Goal: Information Seeking & Learning: Learn about a topic

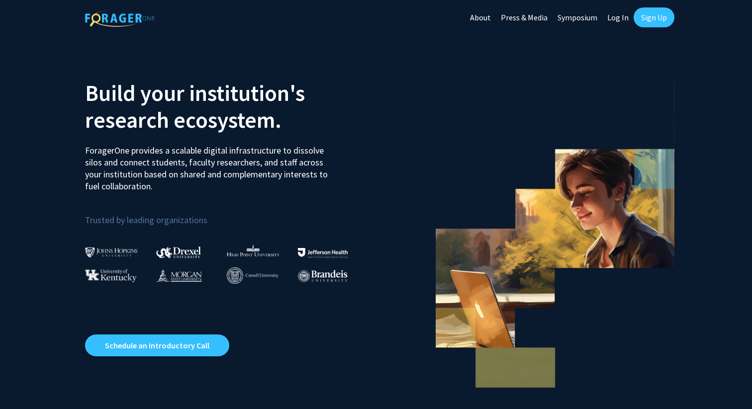
click at [648, 24] on link "Sign Up" at bounding box center [654, 17] width 41 height 20
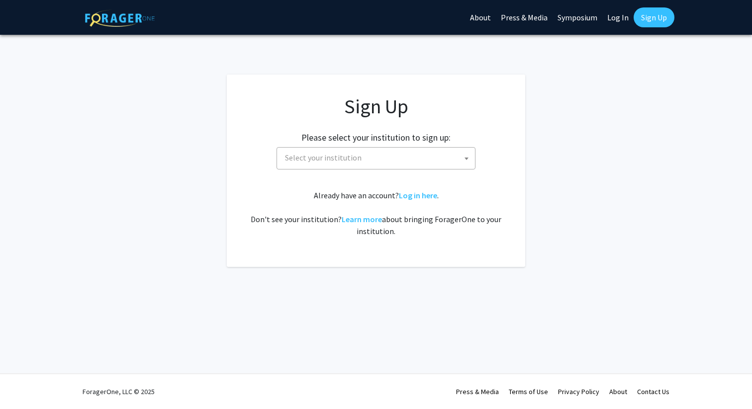
click at [372, 161] on span "Select your institution" at bounding box center [378, 158] width 194 height 20
type input "ㅓ"
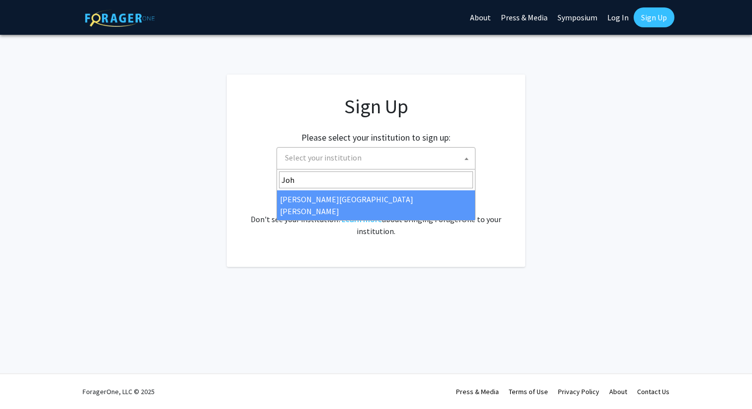
type input "Joh"
select select "1"
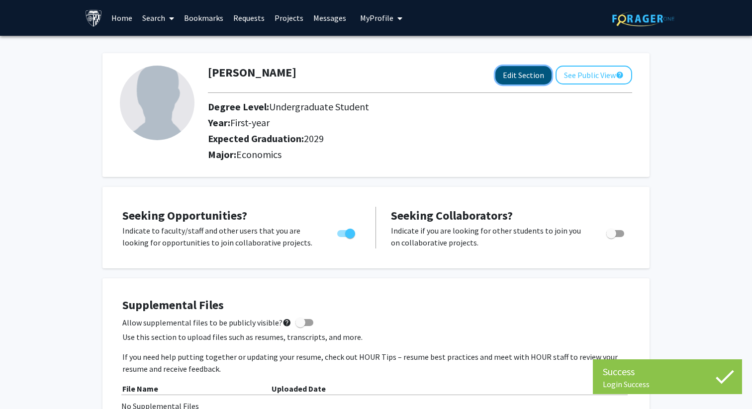
click at [515, 81] on button "Edit Section" at bounding box center [523, 75] width 56 height 18
select select "first-year"
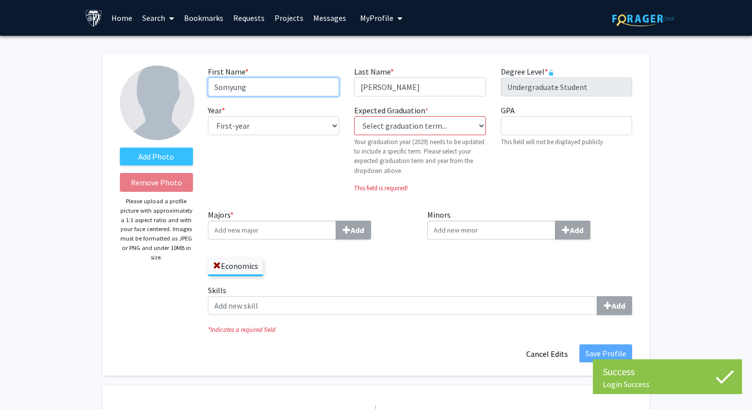
click at [305, 90] on input "Somyung" at bounding box center [273, 87] width 131 height 19
drag, startPoint x: 305, startPoint y: 90, endPoint x: 186, endPoint y: 88, distance: 118.4
click at [186, 88] on form "Add Photo Remove Photo Please upload a profile picture with approximately a 1:1…" at bounding box center [375, 215] width 527 height 298
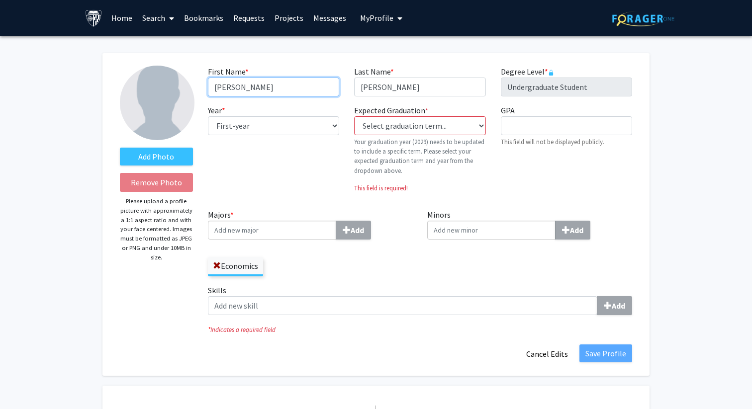
type input "[PERSON_NAME]"
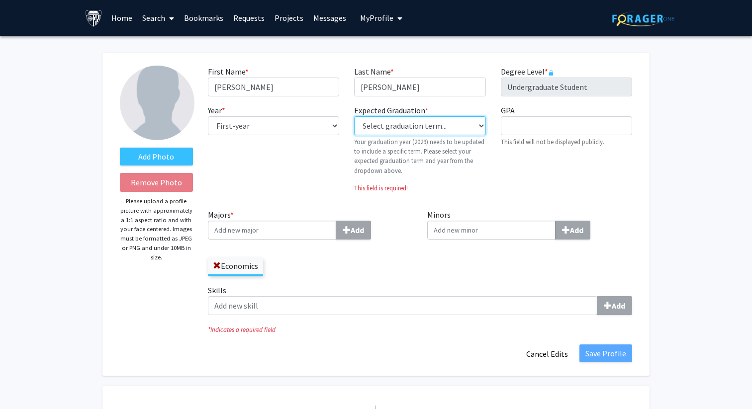
click at [393, 133] on select "Select graduation term... Previous: 2029 (Please select a specific term) Spring…" at bounding box center [419, 125] width 131 height 19
select select "48: fall_2029"
click at [354, 116] on select "Select graduation term... Previous: 2029 (Please select a specific term) Spring…" at bounding box center [419, 125] width 131 height 19
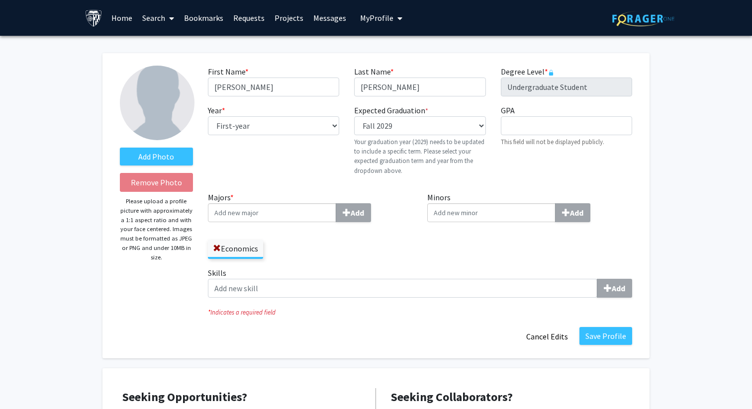
click at [462, 241] on div "Minors Add" at bounding box center [530, 229] width 220 height 76
click at [294, 213] on input "Majors * Add" at bounding box center [272, 212] width 128 height 19
click at [217, 246] on span at bounding box center [217, 249] width 8 height 8
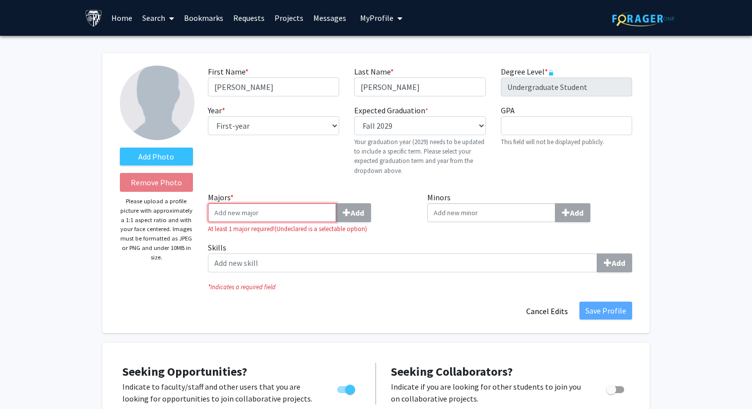
click at [249, 212] on input "Majors * Add" at bounding box center [272, 212] width 128 height 19
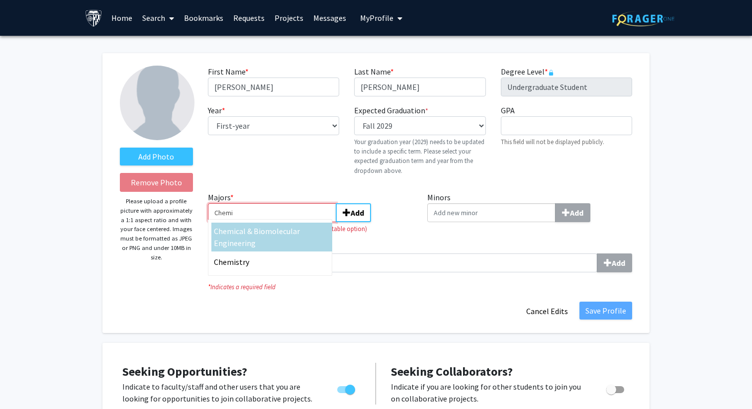
type input "Chemi"
click at [251, 236] on span "cal & Biomolecular Engineering" at bounding box center [257, 237] width 86 height 22
click at [251, 222] on input "Chemi" at bounding box center [272, 212] width 128 height 19
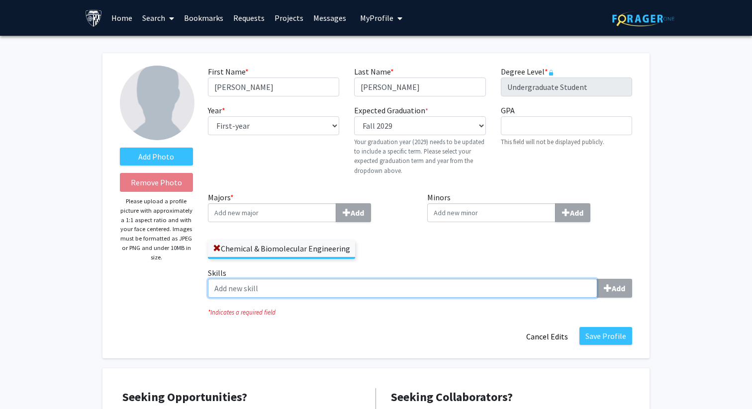
click at [355, 288] on input "Skills Add" at bounding box center [402, 288] width 389 height 19
click at [511, 287] on input "Skills Add" at bounding box center [402, 288] width 389 height 19
type input "d"
type input "[DEMOGRAPHIC_DATA]"
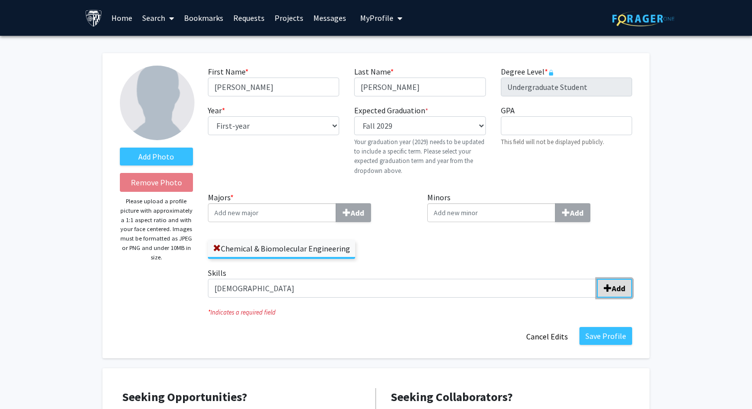
click at [613, 291] on b "Add" at bounding box center [618, 288] width 13 height 10
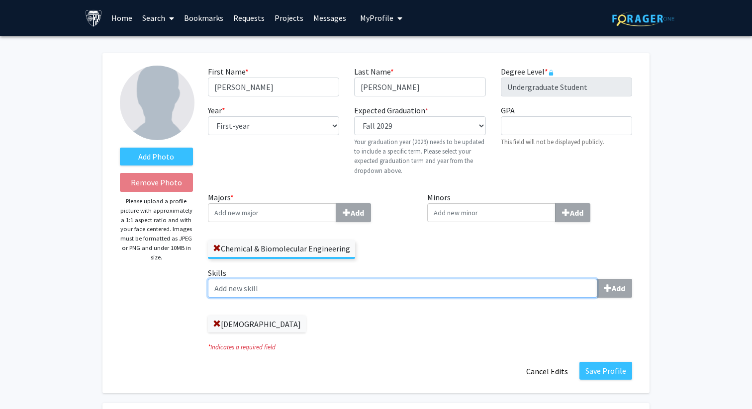
click at [423, 286] on input "Skills Add" at bounding box center [402, 288] width 389 height 19
type input "Python"
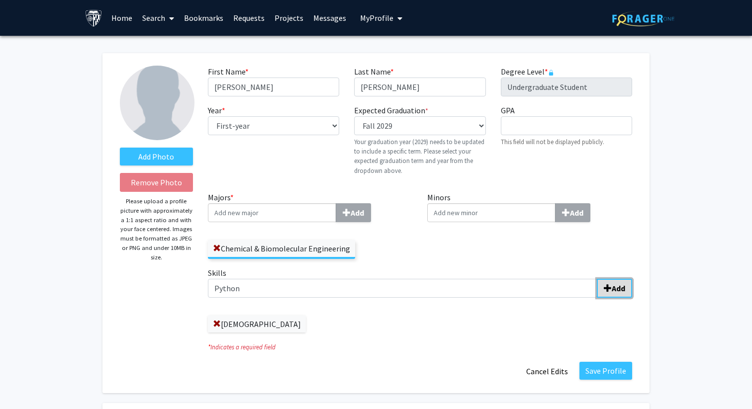
click at [602, 293] on button "Add" at bounding box center [614, 288] width 35 height 19
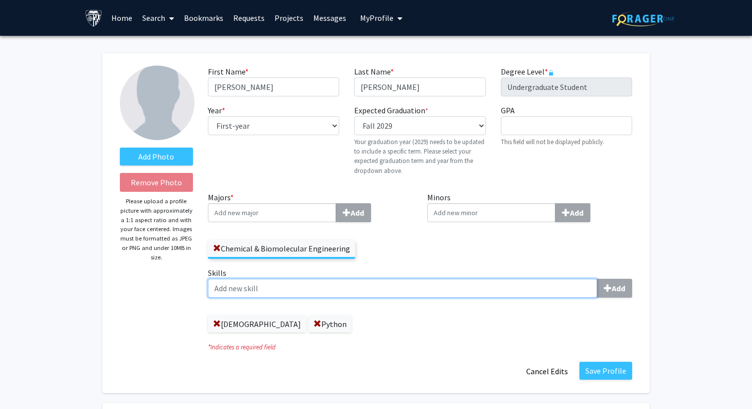
click at [437, 288] on input "Skills Add" at bounding box center [402, 288] width 389 height 19
type input "Economic analysis"
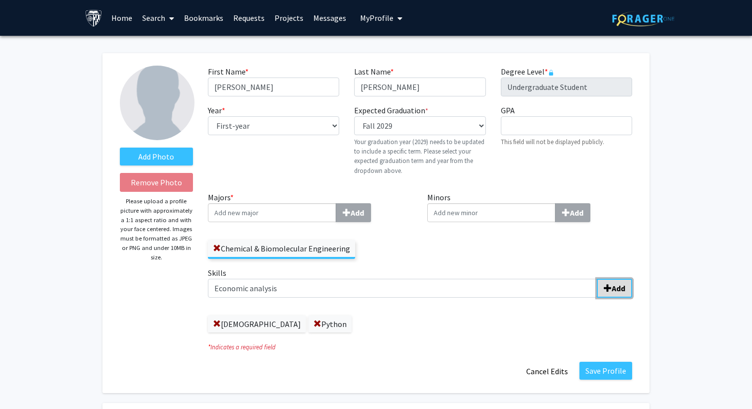
click at [607, 289] on span "submit" at bounding box center [608, 288] width 8 height 8
click at [606, 372] on button "Save Profile" at bounding box center [605, 371] width 53 height 18
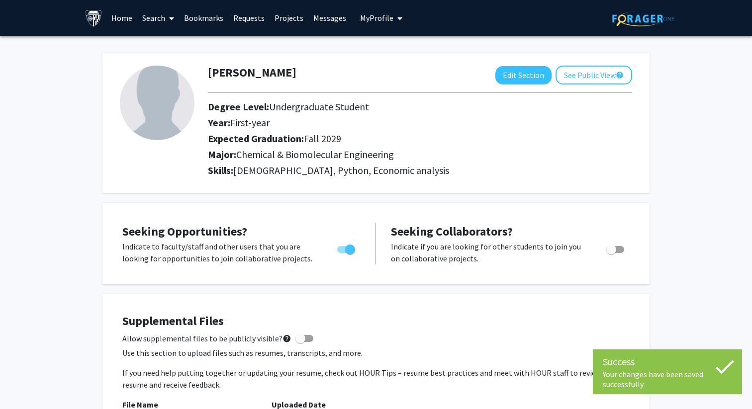
scroll to position [11, 0]
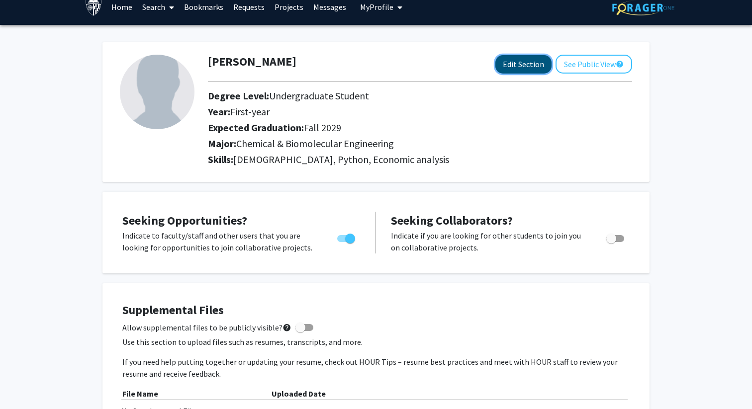
click at [526, 64] on button "Edit Section" at bounding box center [523, 64] width 56 height 18
select select "first-year"
select select "47: fall_2029"
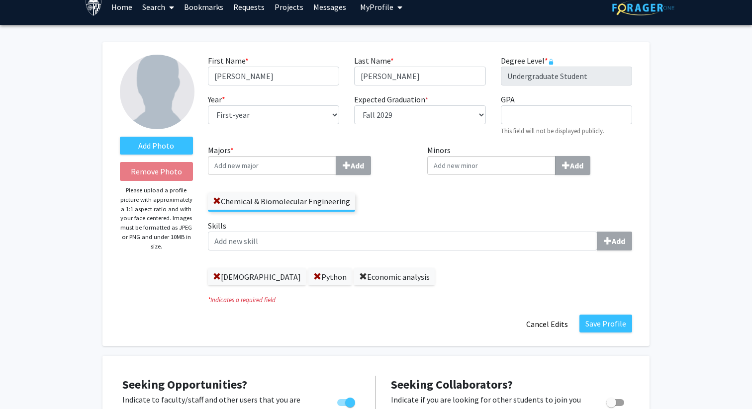
click at [359, 276] on span at bounding box center [363, 277] width 8 height 8
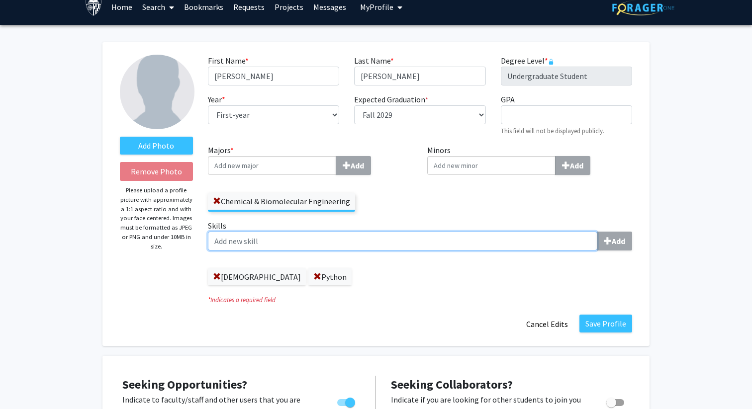
click at [289, 245] on input "Skills Add" at bounding box center [402, 241] width 389 height 19
type input "Economic modeling"
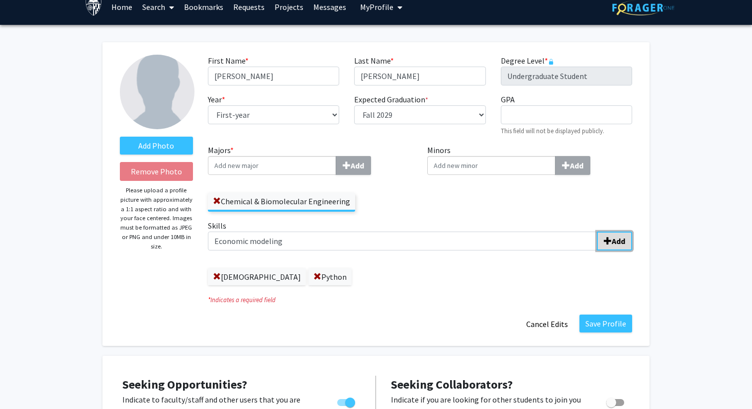
click at [616, 239] on b "Add" at bounding box center [618, 241] width 13 height 10
click at [606, 322] on button "Save Profile" at bounding box center [605, 324] width 53 height 18
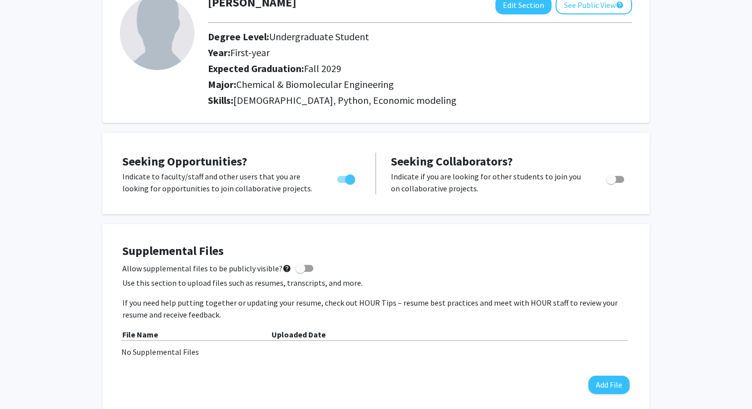
scroll to position [0, 0]
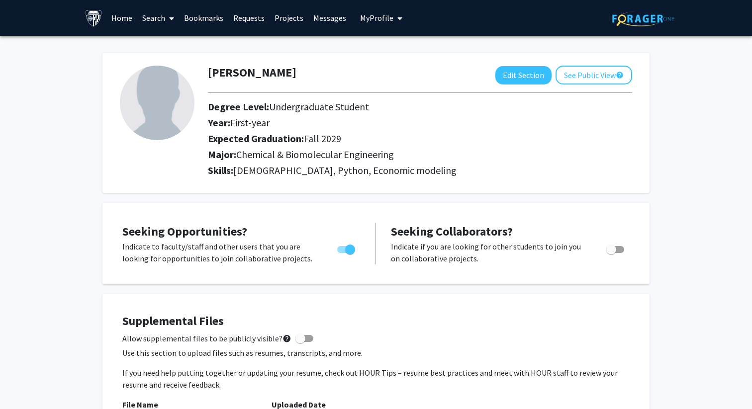
click at [158, 17] on link "Search" at bounding box center [158, 17] width 42 height 35
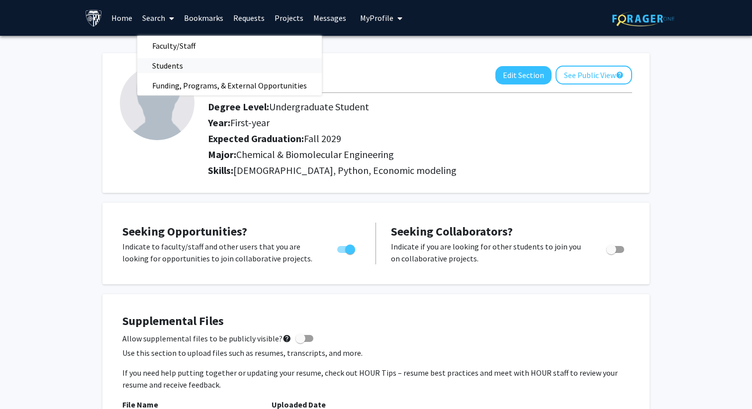
click at [175, 69] on span "Students" at bounding box center [167, 66] width 61 height 20
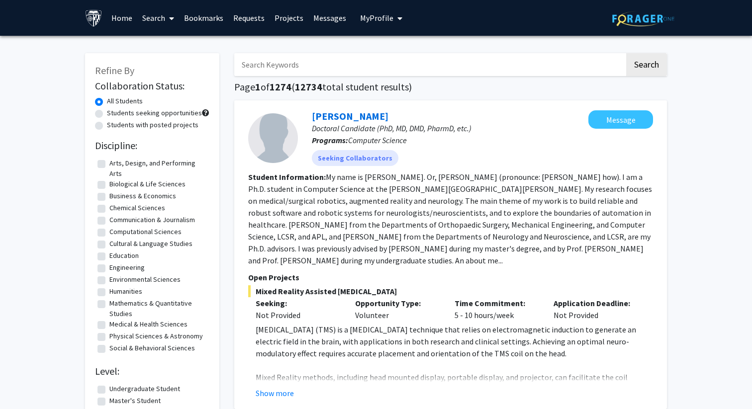
click at [152, 23] on link "Search" at bounding box center [158, 17] width 42 height 35
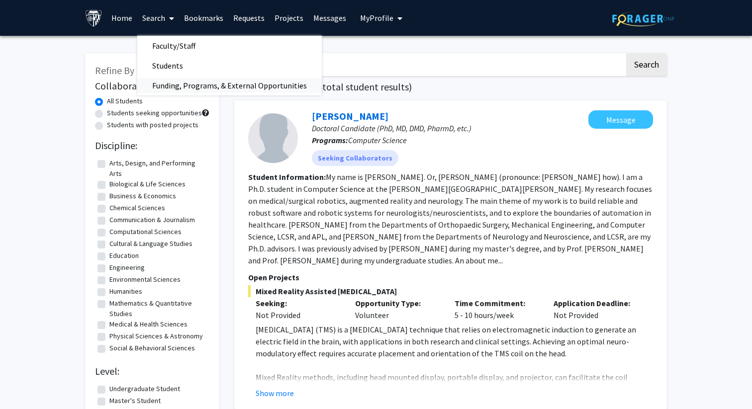
click at [183, 87] on span "Funding, Programs, & External Opportunities" at bounding box center [229, 86] width 184 height 20
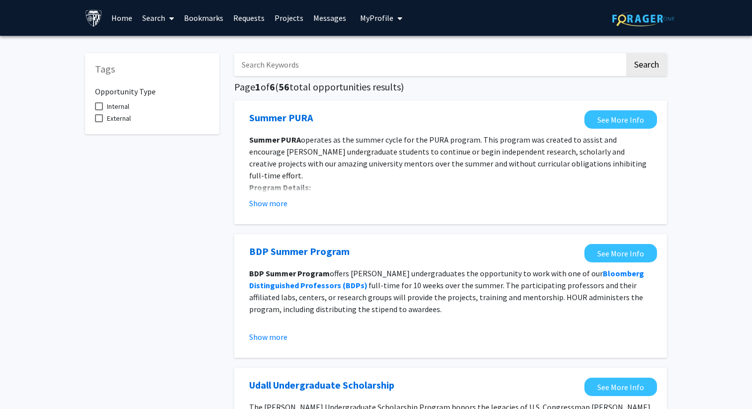
click at [202, 19] on link "Bookmarks" at bounding box center [203, 17] width 49 height 35
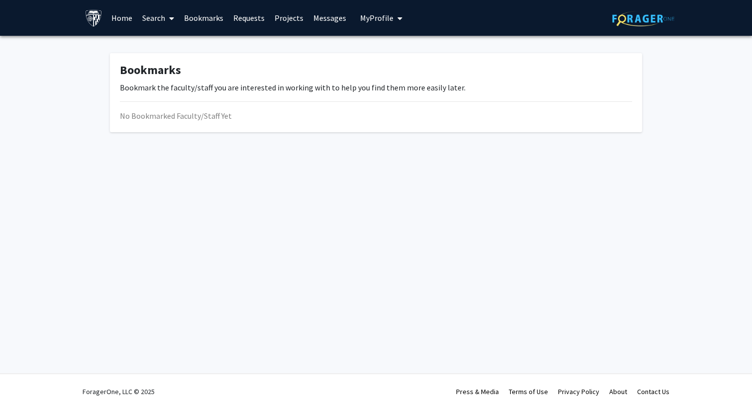
click at [253, 19] on link "Requests" at bounding box center [248, 17] width 41 height 35
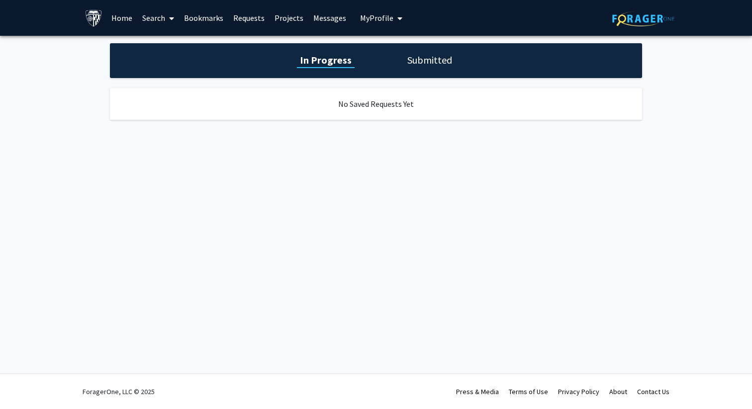
click at [289, 19] on link "Projects" at bounding box center [289, 17] width 39 height 35
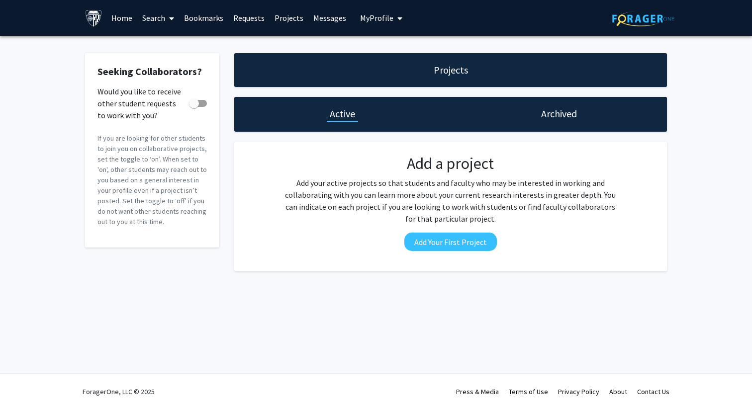
click at [148, 12] on link "Search" at bounding box center [158, 17] width 42 height 35
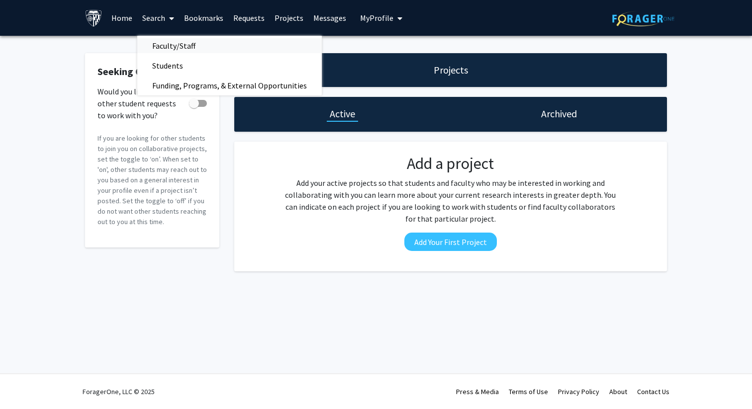
click at [162, 45] on span "Faculty/Staff" at bounding box center [173, 46] width 73 height 20
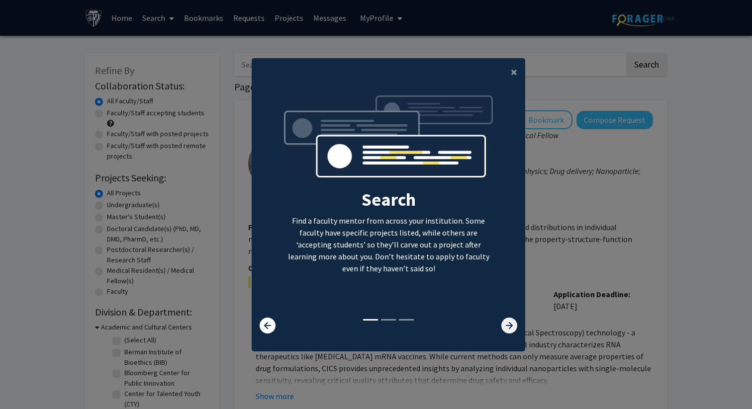
click at [509, 325] on icon at bounding box center [509, 326] width 16 height 16
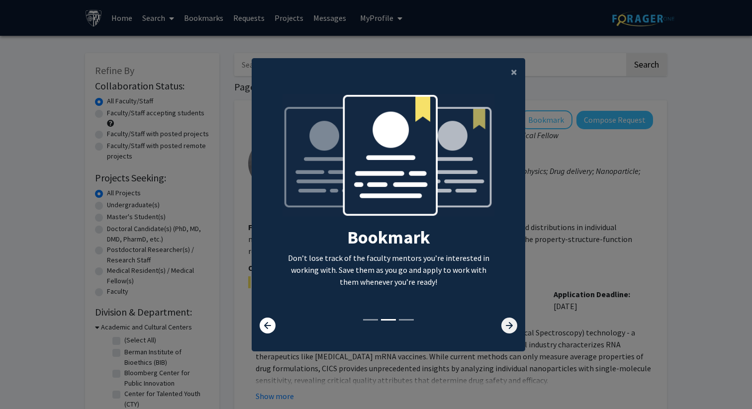
click at [510, 325] on icon at bounding box center [509, 326] width 16 height 16
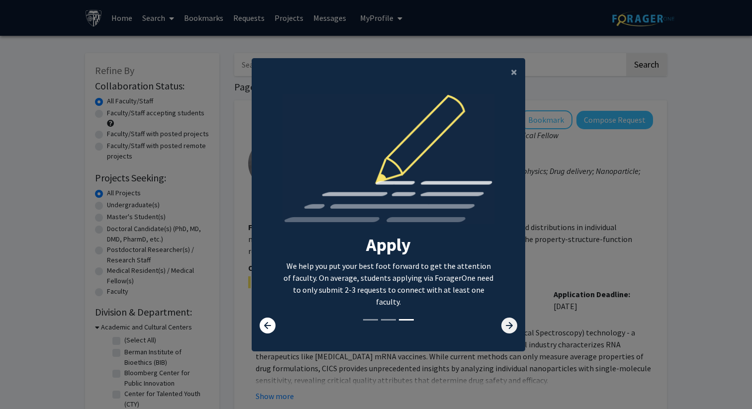
click at [510, 325] on icon at bounding box center [509, 326] width 16 height 16
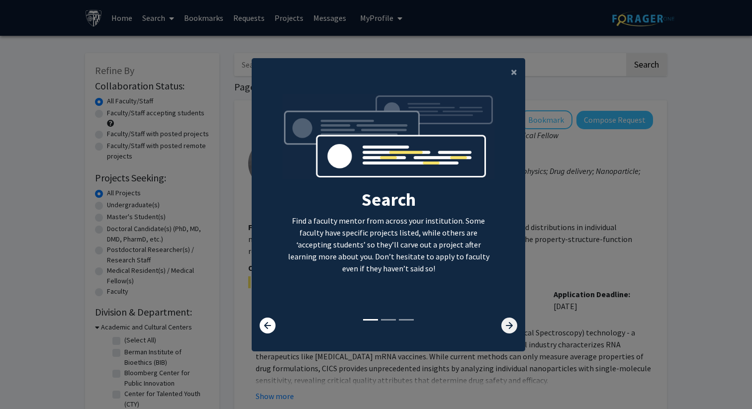
click at [510, 325] on icon at bounding box center [509, 326] width 16 height 16
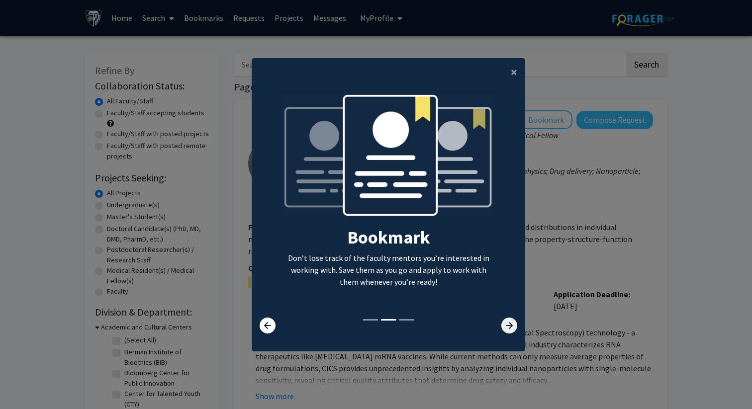
click at [506, 328] on icon at bounding box center [509, 326] width 16 height 16
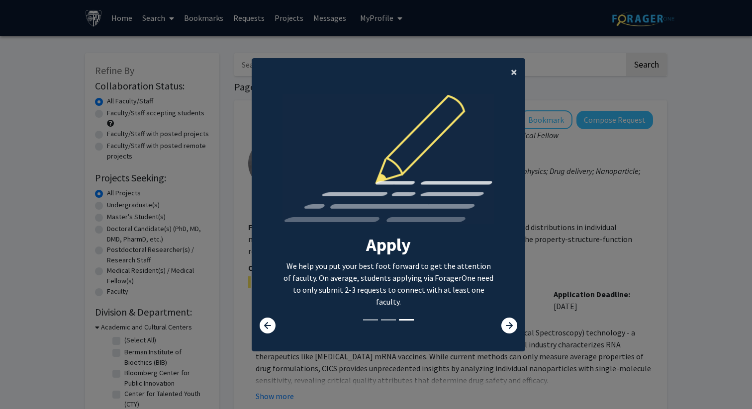
click at [514, 72] on span "×" at bounding box center [514, 71] width 6 height 15
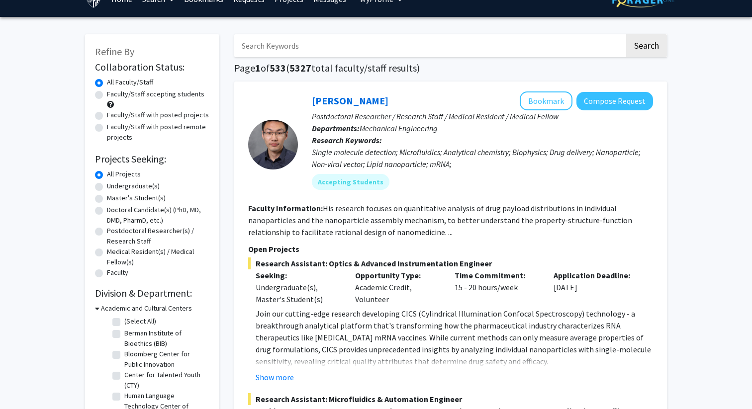
scroll to position [37, 0]
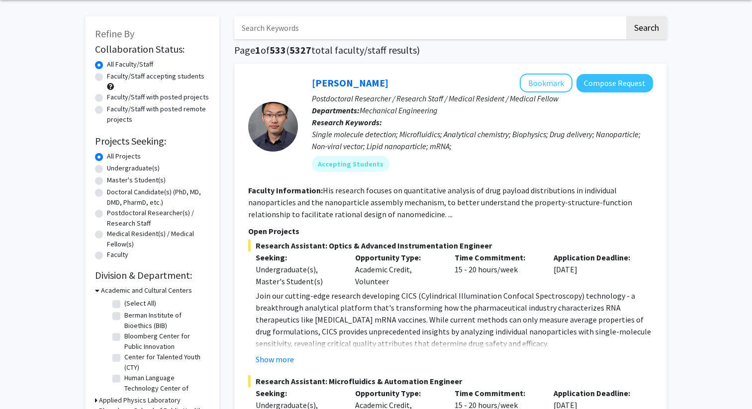
click at [123, 172] on label "Undergraduate(s)" at bounding box center [133, 168] width 53 height 10
click at [113, 170] on input "Undergraduate(s)" at bounding box center [110, 166] width 6 height 6
radio input "true"
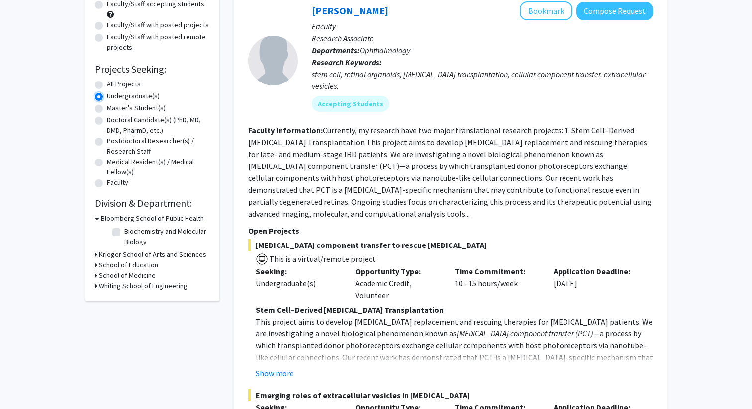
scroll to position [123, 0]
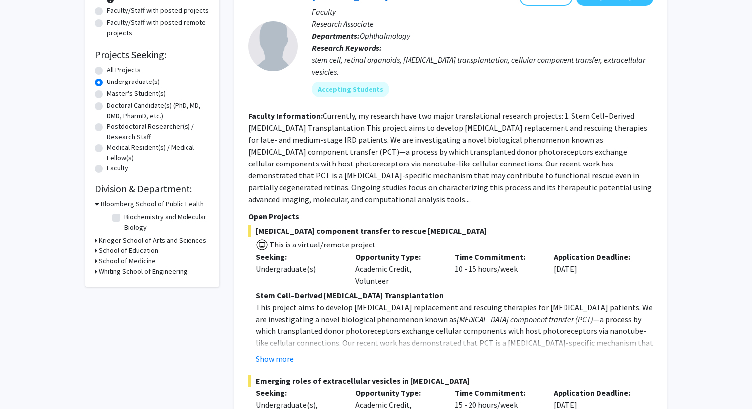
click at [118, 240] on h3 "Krieger School of Arts and Sciences" at bounding box center [152, 240] width 107 height 10
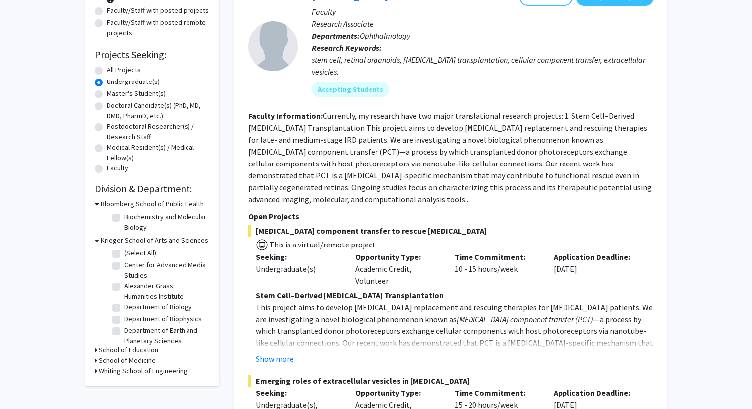
click at [135, 370] on h3 "Whiting School of Engineering" at bounding box center [143, 371] width 89 height 10
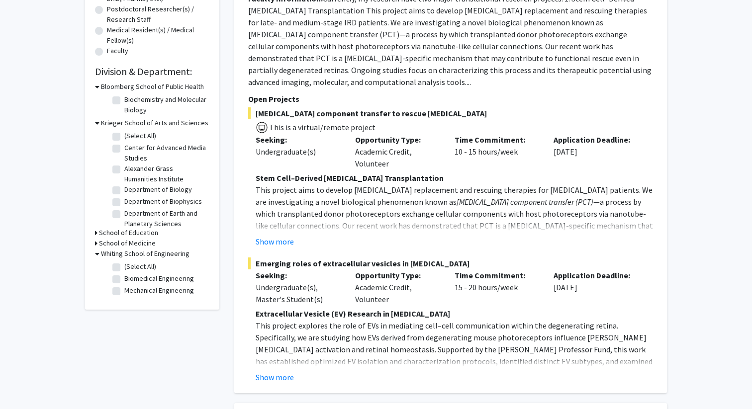
scroll to position [248, 0]
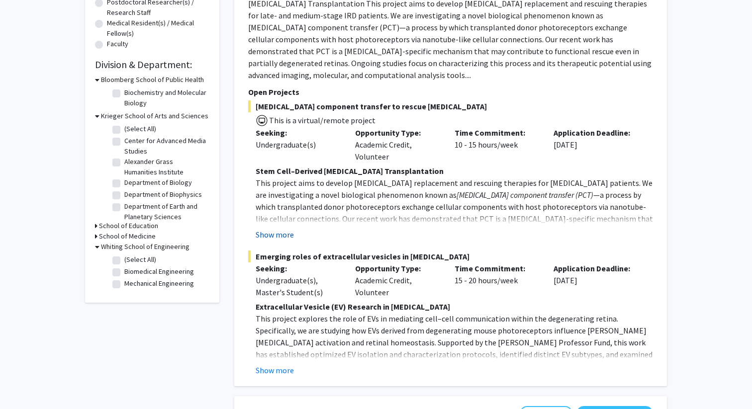
click at [285, 234] on button "Show more" at bounding box center [275, 235] width 38 height 12
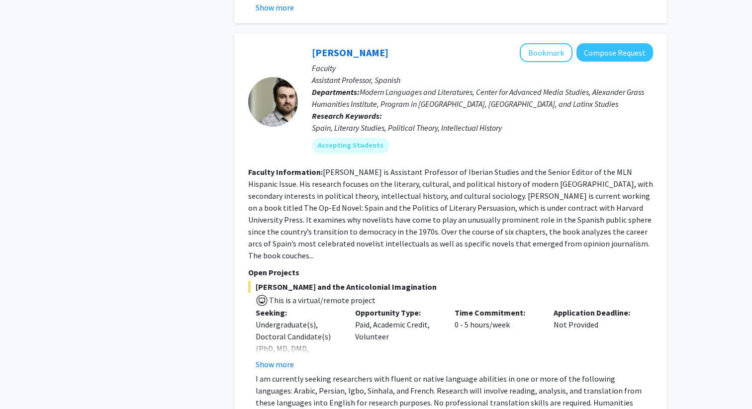
scroll to position [1490, 0]
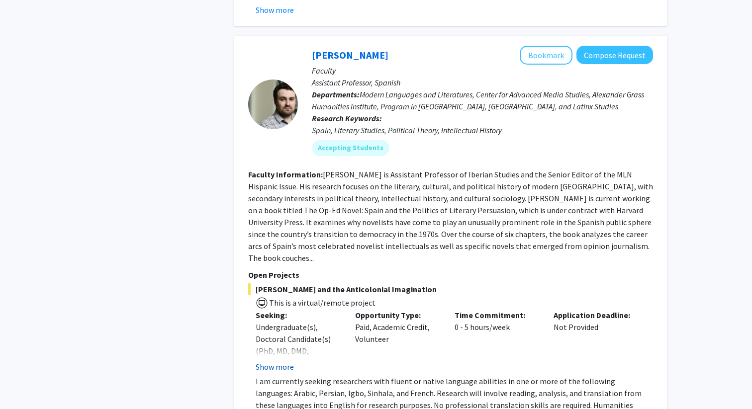
click at [267, 361] on button "Show more" at bounding box center [275, 367] width 38 height 12
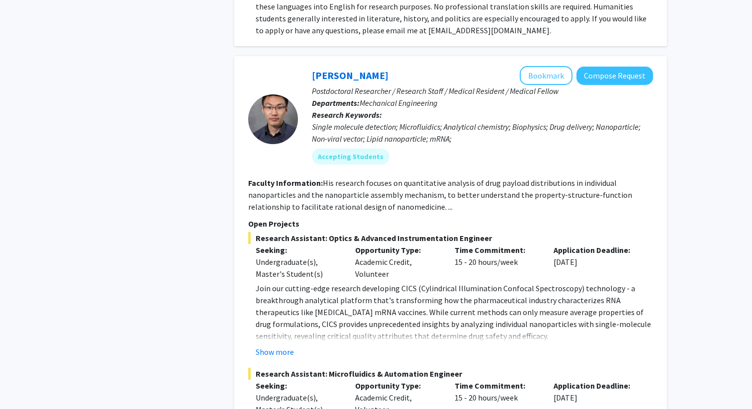
scroll to position [1905, 0]
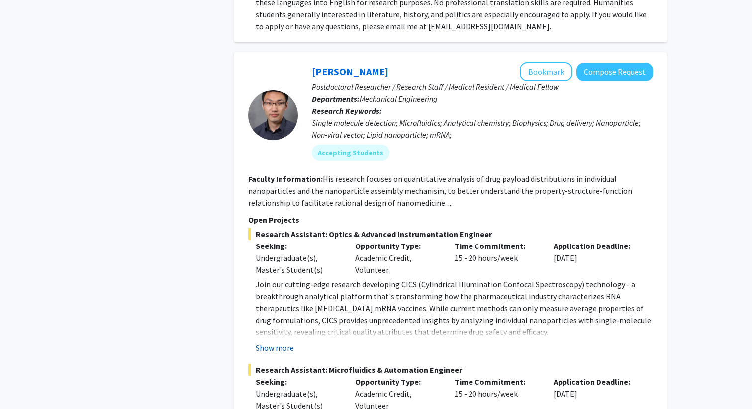
click at [280, 342] on button "Show more" at bounding box center [275, 348] width 38 height 12
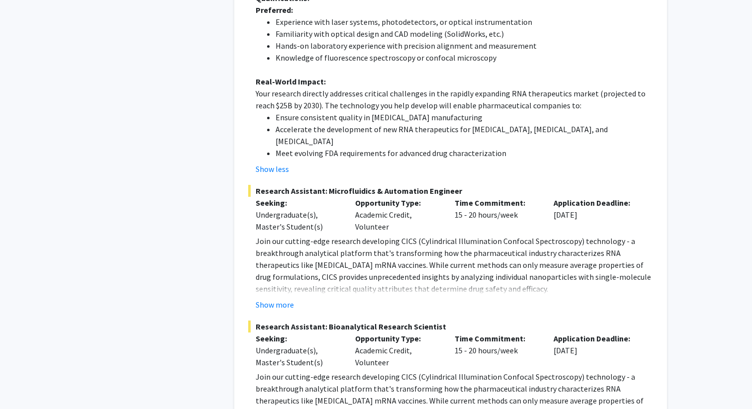
scroll to position [2416, 0]
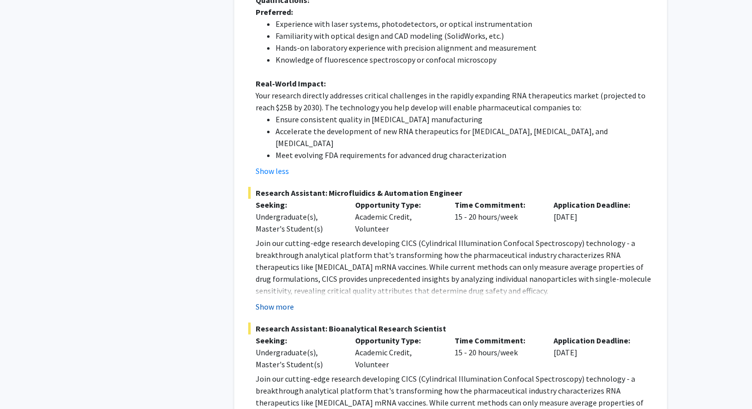
click at [273, 301] on button "Show more" at bounding box center [275, 307] width 38 height 12
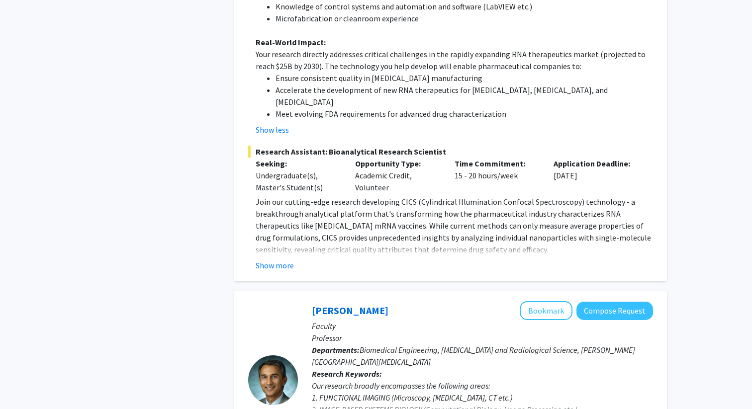
scroll to position [2953, 0]
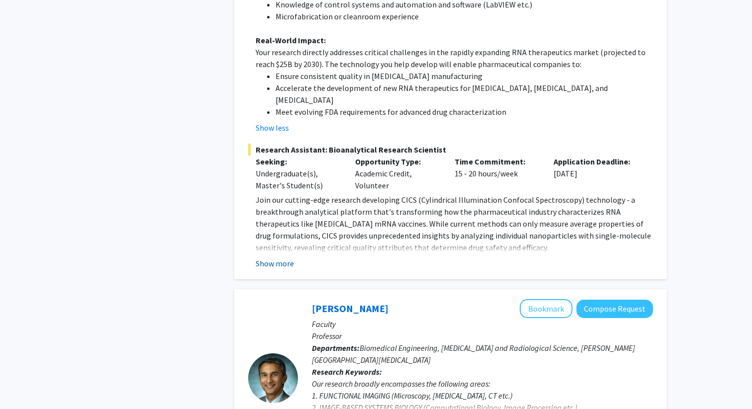
click at [282, 258] on button "Show more" at bounding box center [275, 264] width 38 height 12
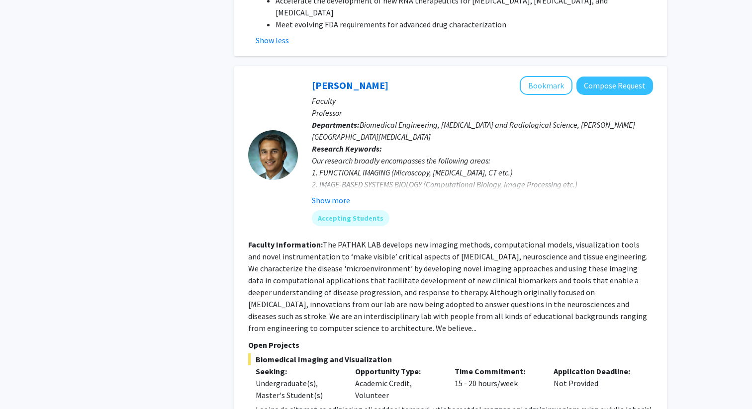
scroll to position [3530, 0]
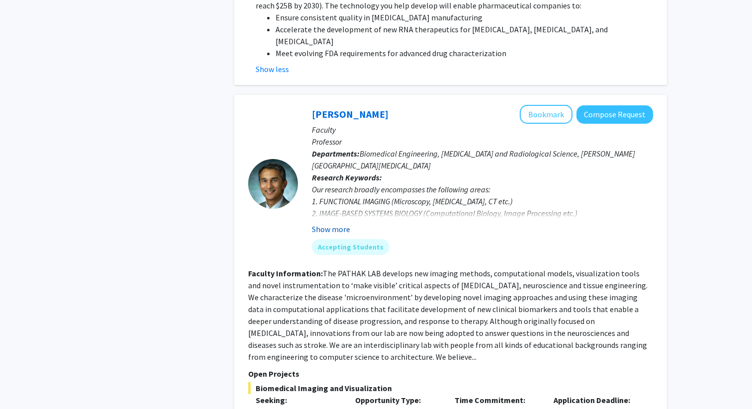
click at [336, 223] on button "Show more" at bounding box center [331, 229] width 38 height 12
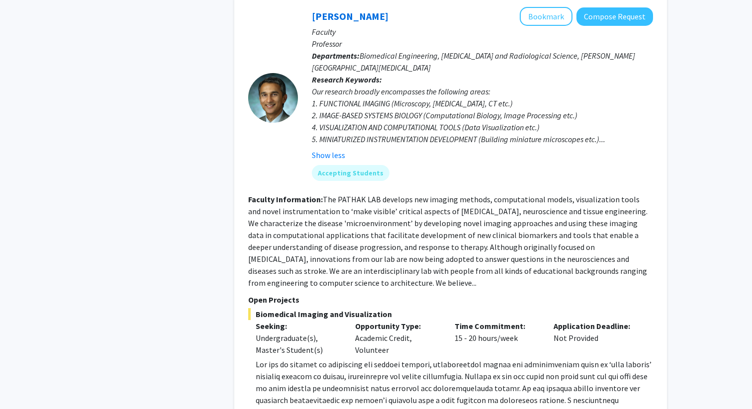
scroll to position [3638, 0]
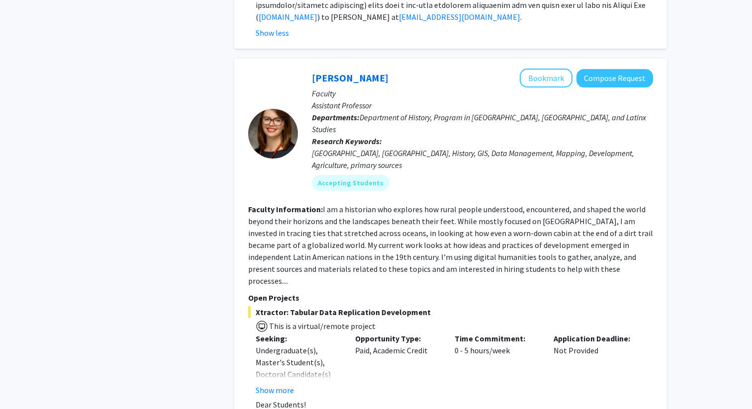
scroll to position [4086, 0]
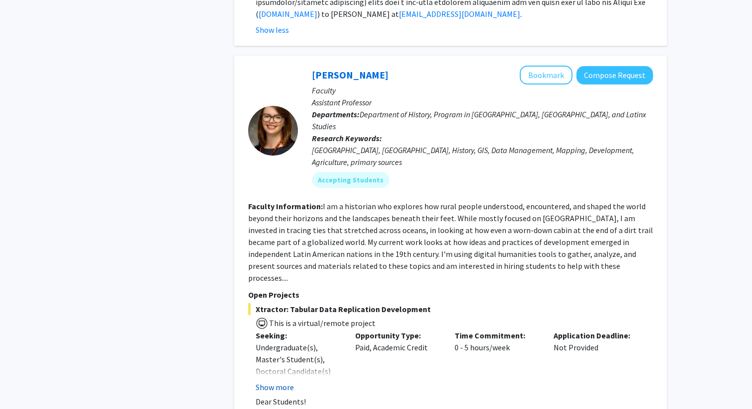
click at [277, 381] on button "Show more" at bounding box center [275, 387] width 38 height 12
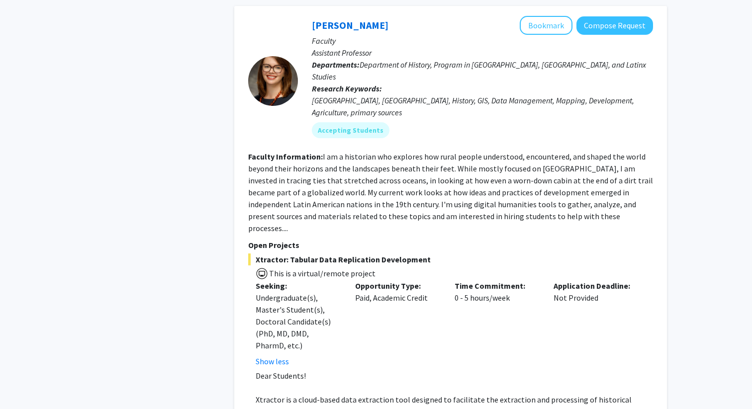
scroll to position [4137, 0]
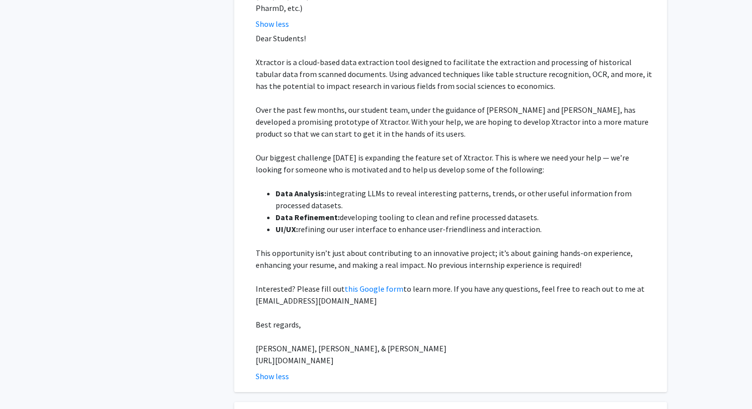
scroll to position [4474, 0]
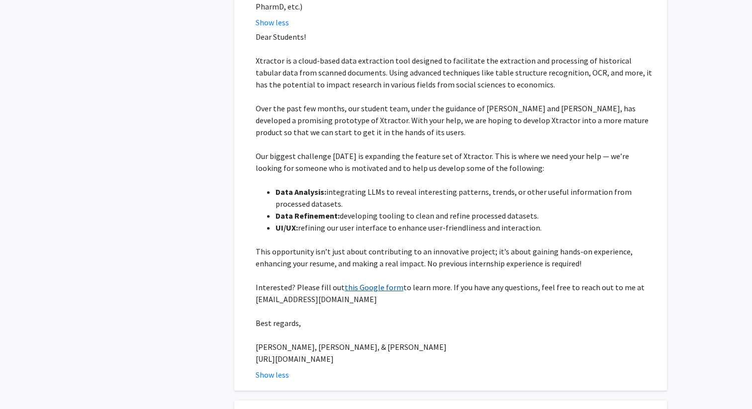
click at [366, 282] on link "this Google form" at bounding box center [374, 287] width 59 height 10
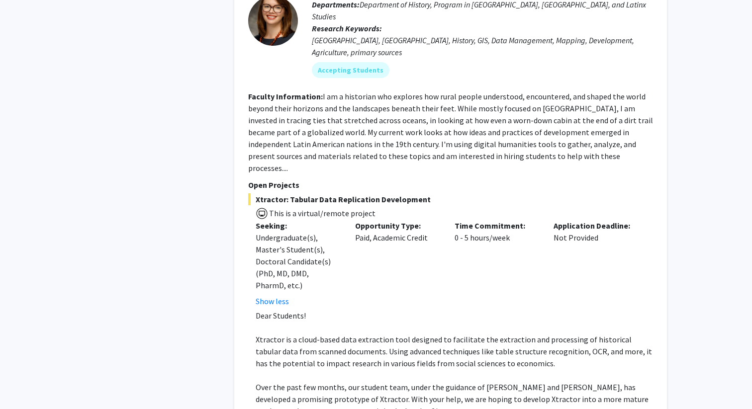
scroll to position [4194, 0]
click at [666, 256] on div "[PERSON_NAME] Bookmark Compose Request Faculty Assistant Professor Departments:…" at bounding box center [450, 309] width 433 height 724
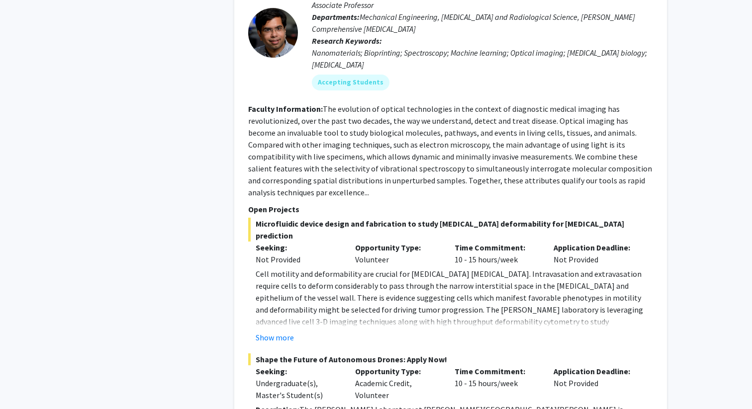
scroll to position [4918, 0]
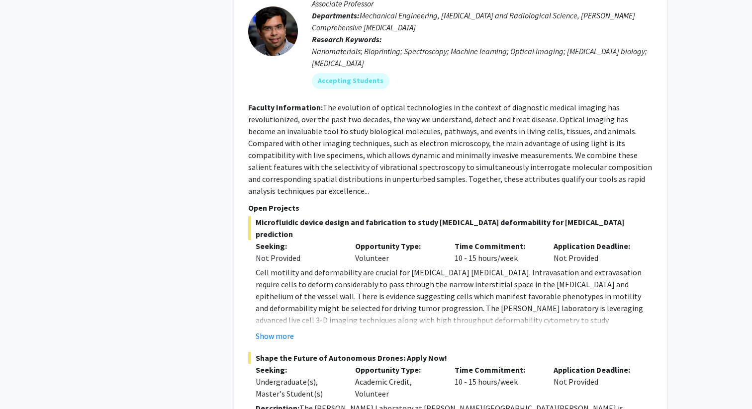
click at [265, 330] on button "Show more" at bounding box center [275, 336] width 38 height 12
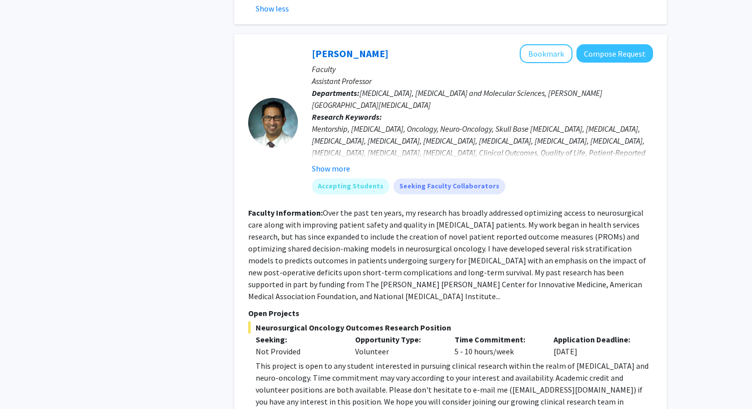
scroll to position [5831, 0]
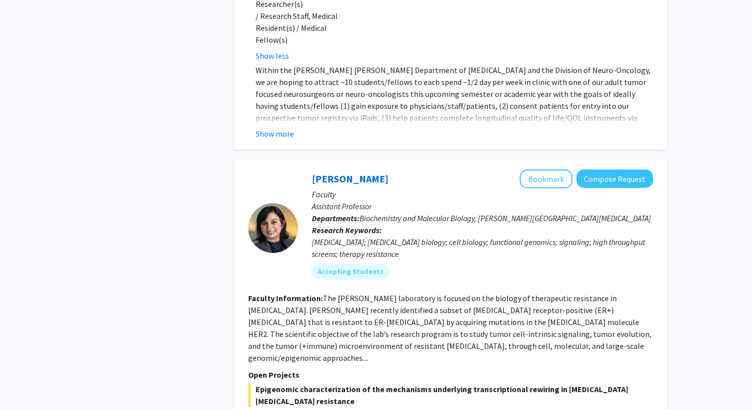
scroll to position [6321, 0]
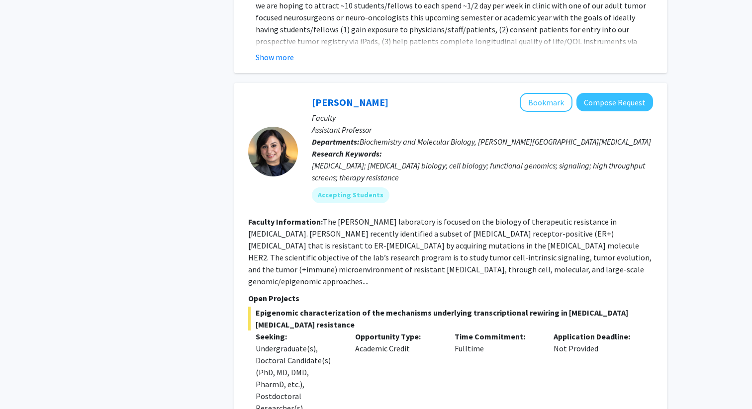
scroll to position [6407, 0]
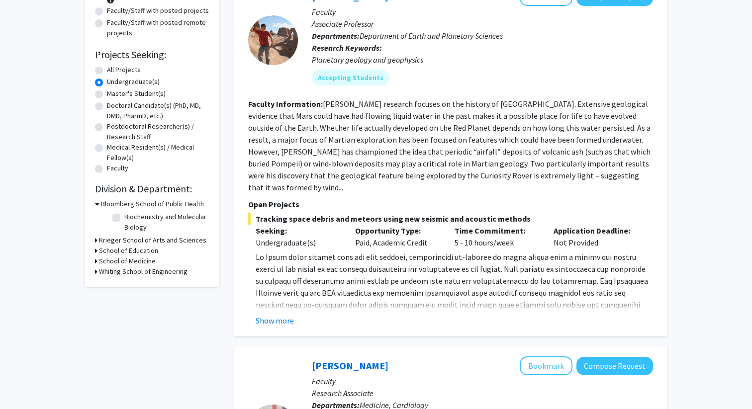
scroll to position [123, 0]
click at [282, 315] on button "Show more" at bounding box center [275, 321] width 38 height 12
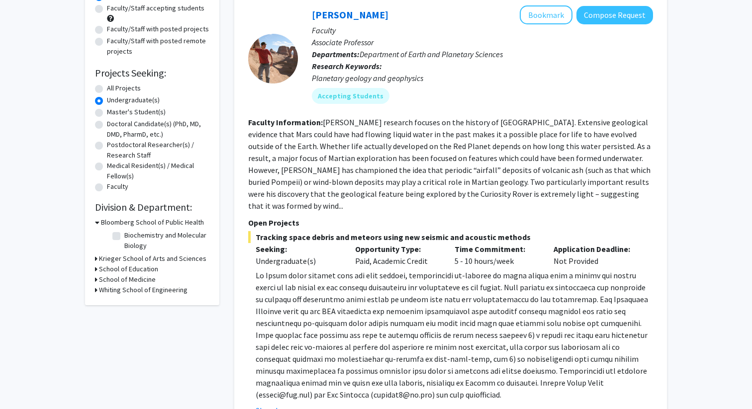
scroll to position [107, 0]
